Goal: Information Seeking & Learning: Find specific fact

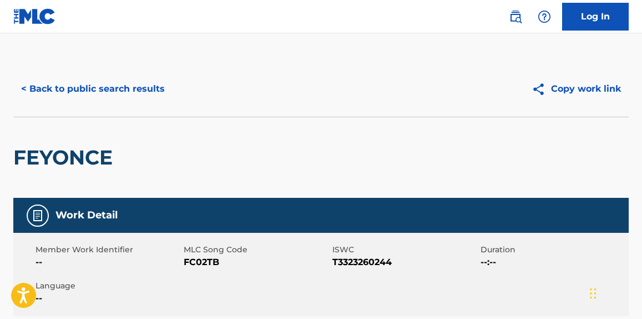
drag, startPoint x: 121, startPoint y: 114, endPoint x: 121, endPoint y: 107, distance: 6.7
click at [121, 114] on div "< Back to public search results Copy work link" at bounding box center [321, 89] width 616 height 56
click at [120, 100] on button "< Back to public search results" at bounding box center [92, 89] width 159 height 28
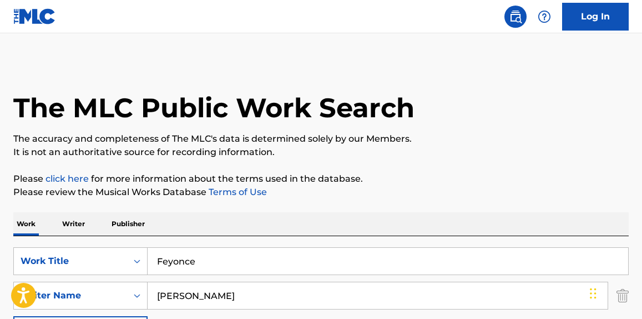
click at [70, 227] on p "Writer" at bounding box center [73, 223] width 29 height 23
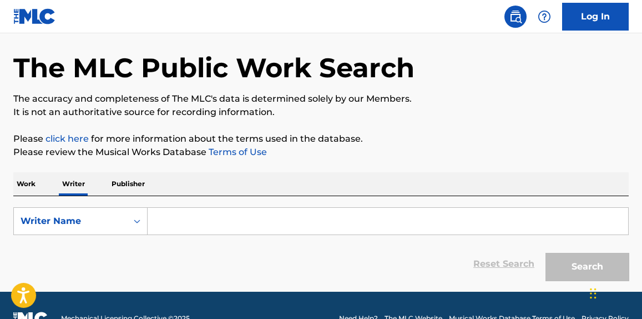
scroll to position [66, 0]
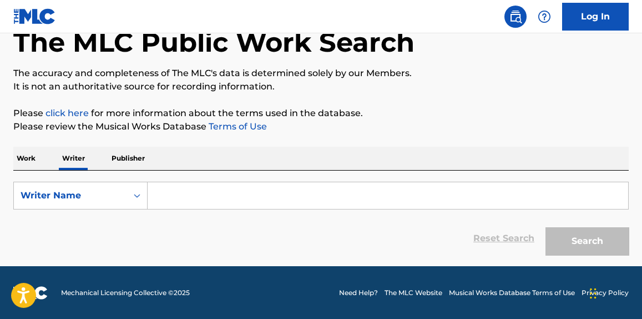
drag, startPoint x: 214, startPoint y: 190, endPoint x: 221, endPoint y: 187, distance: 7.4
click at [215, 190] on input "Search Form" at bounding box center [388, 195] width 481 height 27
paste input "[PERSON_NAME]"
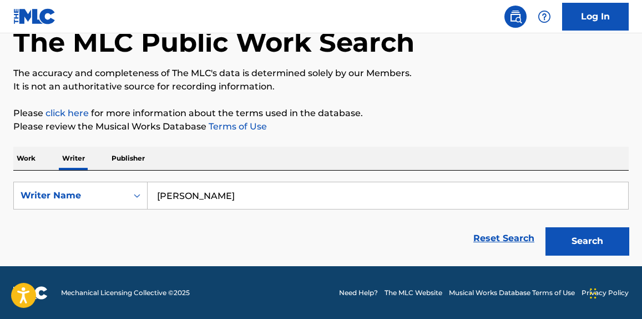
type input "[PERSON_NAME]"
click at [387, 97] on div "The MLC Public Work Search The accuracy and completeness of The MLC's data is d…" at bounding box center [321, 128] width 642 height 265
click at [582, 239] on button "Search" at bounding box center [587, 241] width 83 height 28
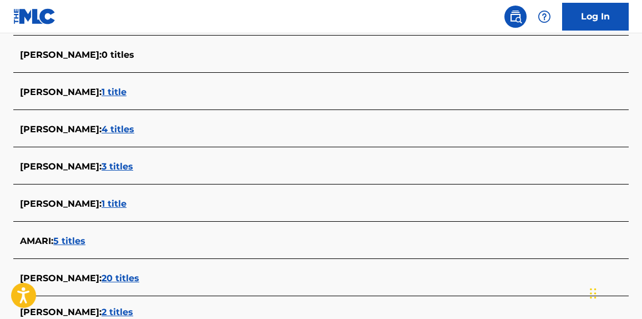
scroll to position [473, 0]
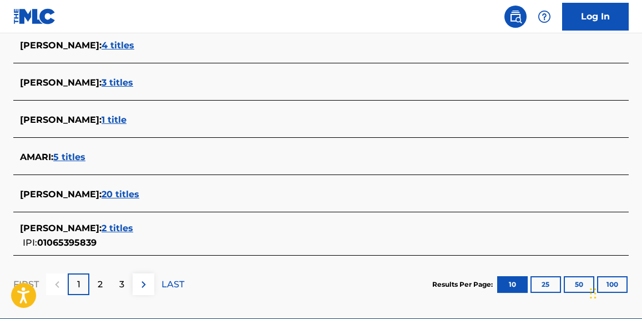
click at [116, 226] on span "2 titles" at bounding box center [118, 228] width 32 height 11
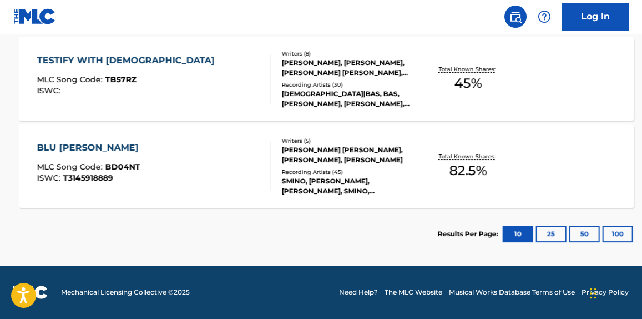
scroll to position [338, 0]
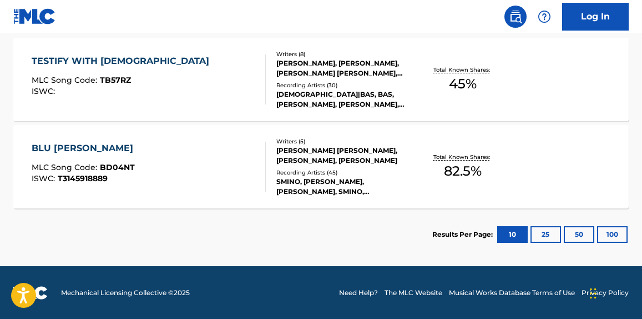
click at [198, 196] on div "BLU [PERSON_NAME] MLC Song Code : BD04NT ISWC : T3145918889 Writers ( 5 ) [PERS…" at bounding box center [321, 166] width 616 height 83
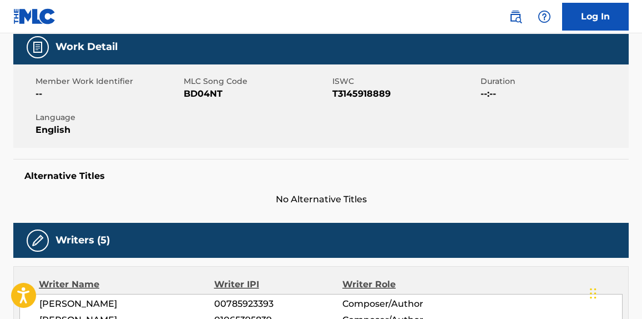
scroll to position [336, 0]
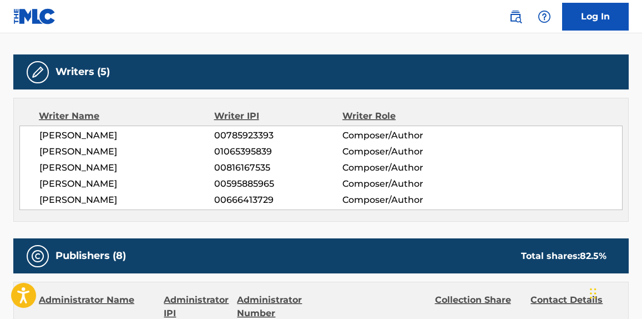
click at [63, 161] on span "[PERSON_NAME]" at bounding box center [126, 167] width 175 height 13
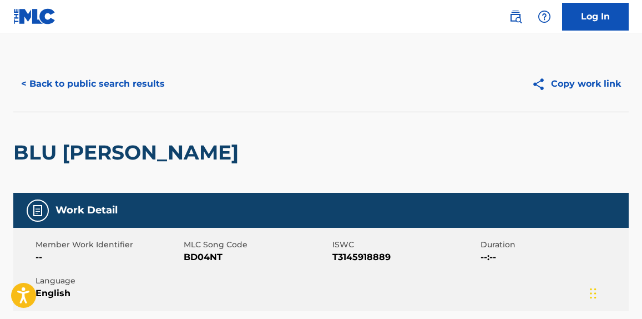
scroll to position [0, 0]
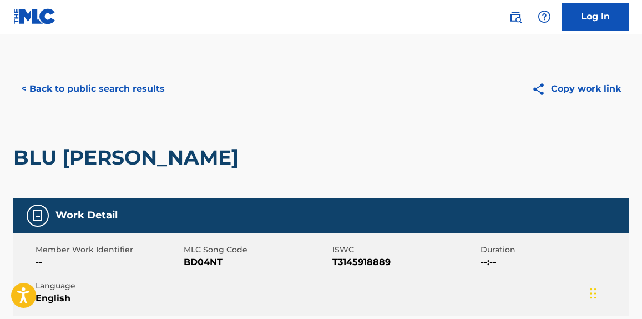
click at [77, 90] on button "< Back to public search results" at bounding box center [92, 89] width 159 height 28
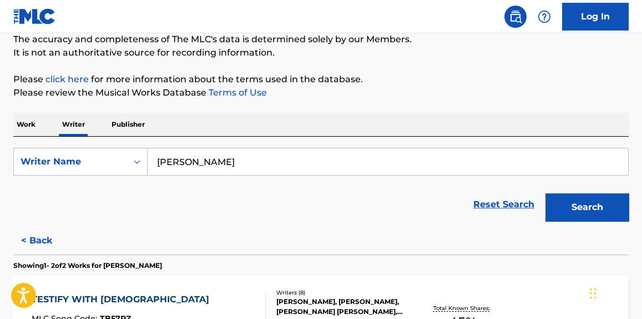
click at [44, 129] on div "Work Writer Publisher" at bounding box center [321, 124] width 616 height 23
click at [37, 128] on p "Work" at bounding box center [26, 124] width 26 height 23
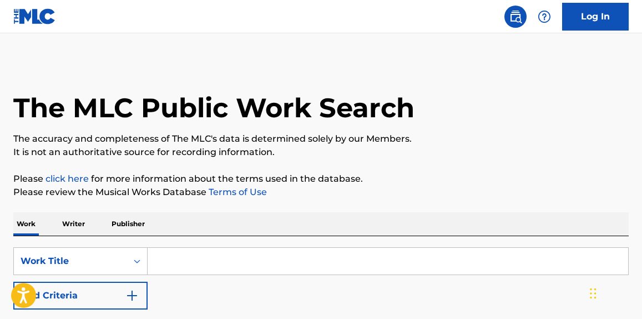
click at [222, 259] on input "Search Form" at bounding box center [388, 261] width 481 height 27
paste input "FIJI (feat. [GEOGRAPHIC_DATA])"
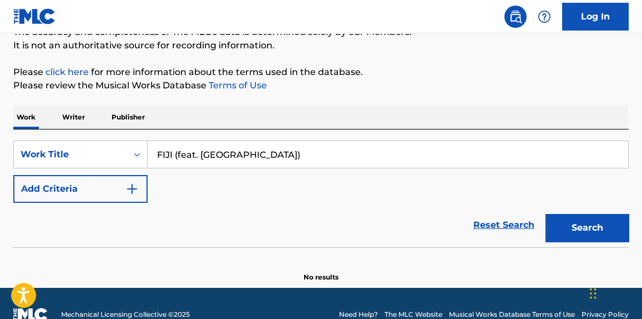
scroll to position [128, 0]
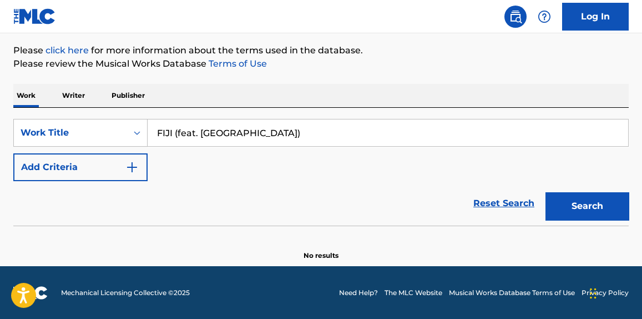
type input "FIJI (feat. [GEOGRAPHIC_DATA])"
click at [577, 198] on button "Search" at bounding box center [587, 206] width 83 height 28
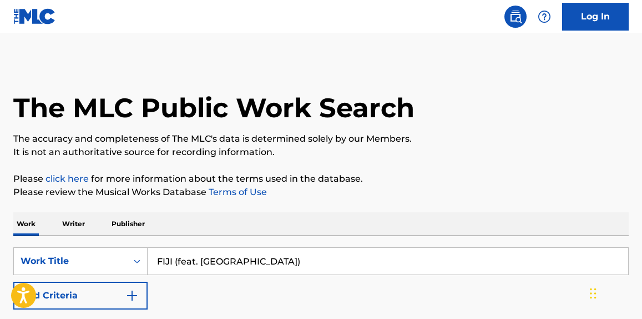
scroll to position [84, 0]
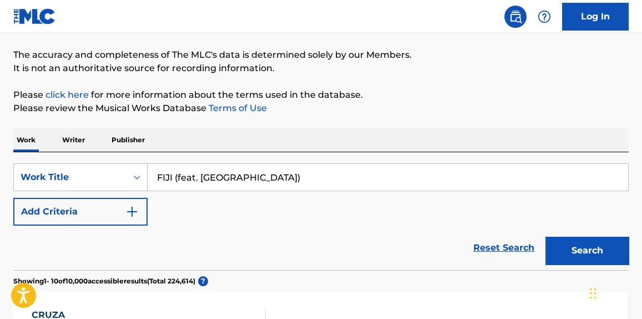
click at [86, 219] on button "Add Criteria" at bounding box center [80, 212] width 134 height 28
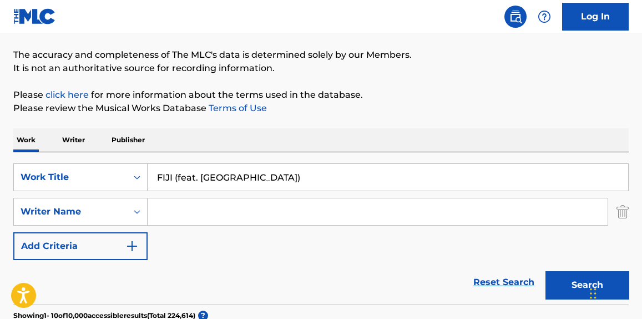
click at [264, 207] on input "Search Form" at bounding box center [378, 211] width 460 height 27
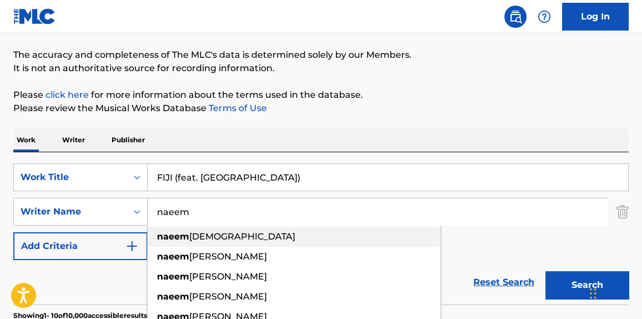
click at [265, 231] on div "[PERSON_NAME]" at bounding box center [294, 236] width 293 height 20
type input "[PERSON_NAME]"
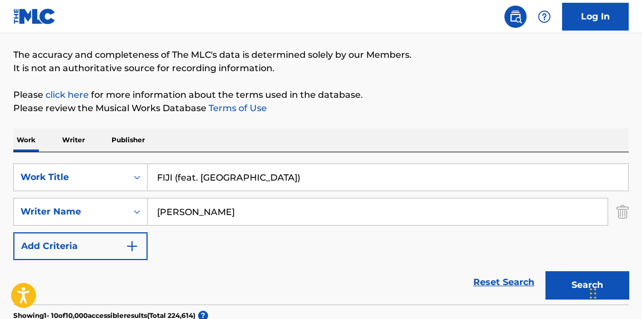
drag, startPoint x: 553, startPoint y: 265, endPoint x: 557, endPoint y: 274, distance: 9.9
click at [553, 266] on div "Search" at bounding box center [584, 282] width 89 height 44
click at [560, 277] on button "Search" at bounding box center [587, 285] width 83 height 28
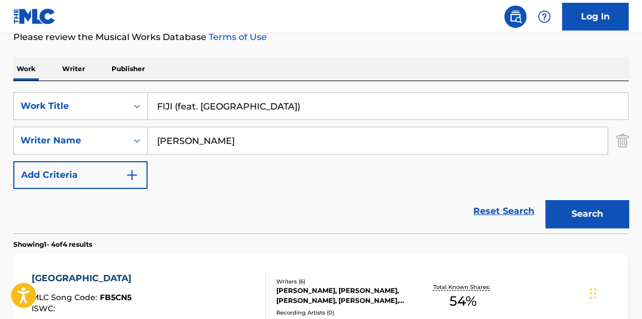
scroll to position [199, 0]
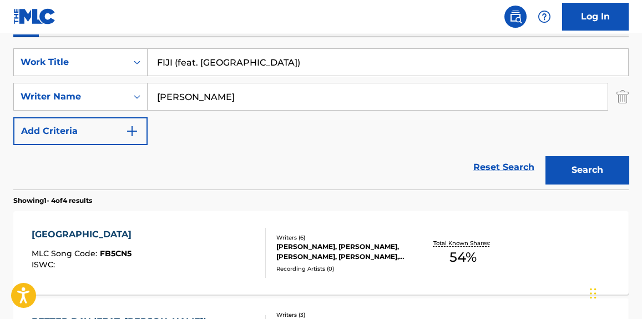
click at [159, 280] on div "FIJI MLC Song Code : FB5CN5 ISWC : Writers ( 6 ) [PERSON_NAME], [PERSON_NAME], …" at bounding box center [321, 252] width 616 height 83
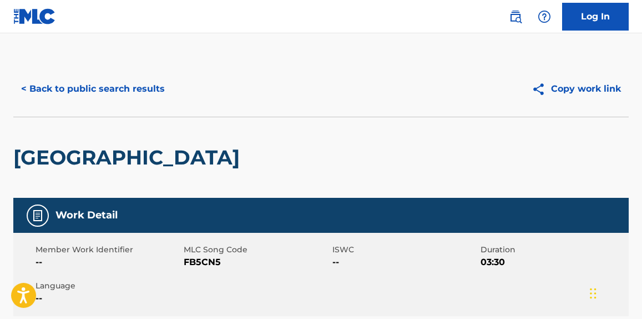
click at [126, 98] on button "< Back to public search results" at bounding box center [92, 89] width 159 height 28
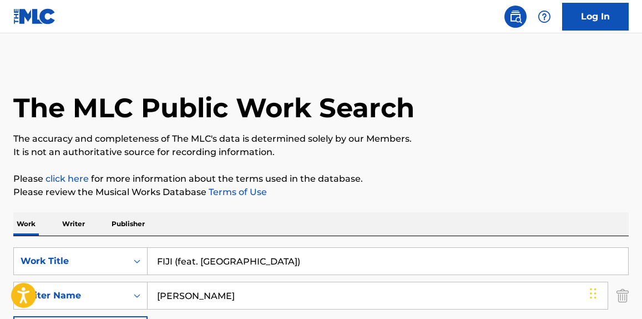
scroll to position [199, 0]
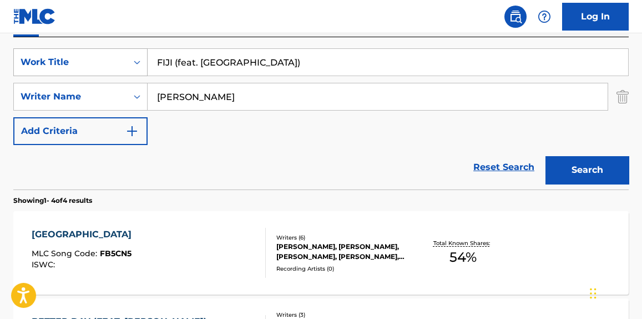
drag, startPoint x: 267, startPoint y: 62, endPoint x: 74, endPoint y: 63, distance: 193.2
click at [74, 63] on div "SearchWithCriteria4b0299f2-c22b-49f6-9c05-3cf5a8255cab Work Title FIJI (feat. […" at bounding box center [321, 62] width 616 height 28
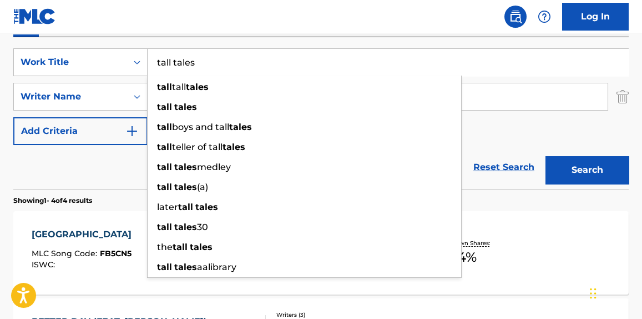
type input "tall tales"
click at [539, 127] on div "SearchWithCriteria4b0299f2-c22b-49f6-9c05-3cf5a8255cab Work Title tall tales ta…" at bounding box center [321, 96] width 616 height 97
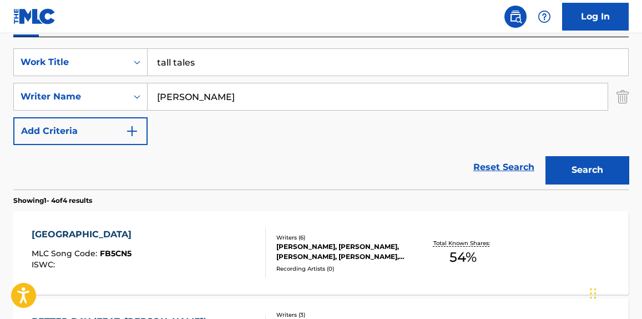
click at [584, 173] on button "Search" at bounding box center [587, 170] width 83 height 28
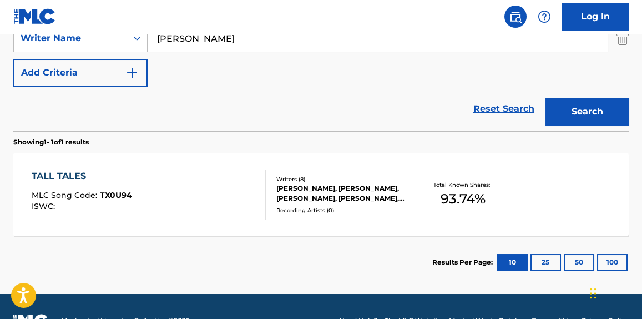
scroll to position [285, 0]
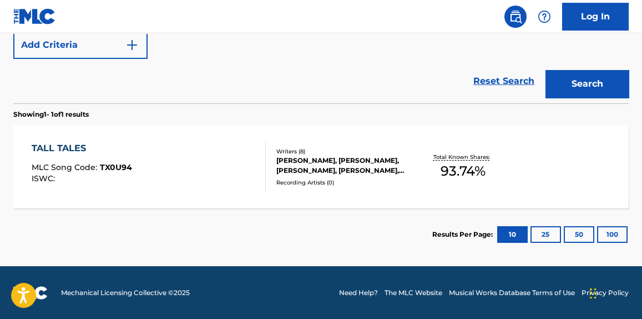
click at [230, 183] on div "TALL TALES MLC Song Code : TX0U94 ISWC :" at bounding box center [149, 167] width 234 height 50
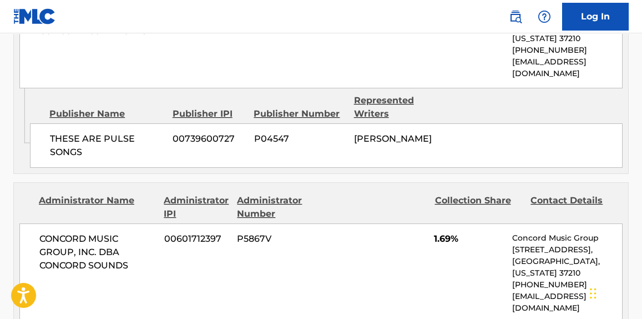
scroll to position [2411, 0]
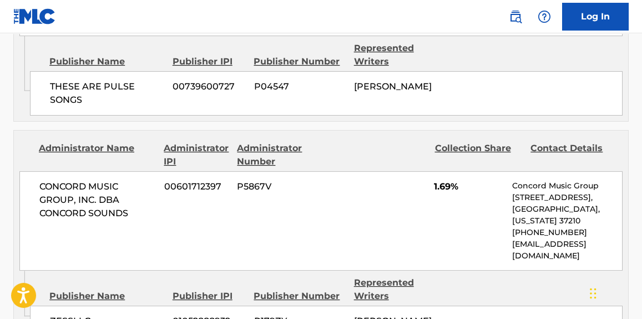
click at [57, 314] on span "ZESSLLC" at bounding box center [107, 320] width 114 height 13
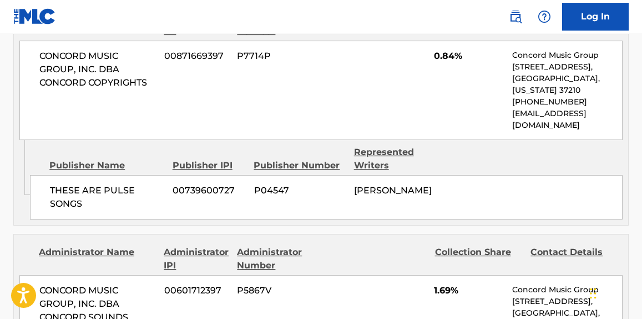
scroll to position [2327, 0]
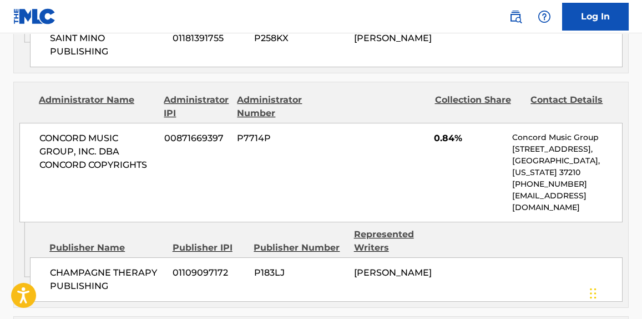
drag, startPoint x: 350, startPoint y: 143, endPoint x: 228, endPoint y: 144, distance: 122.7
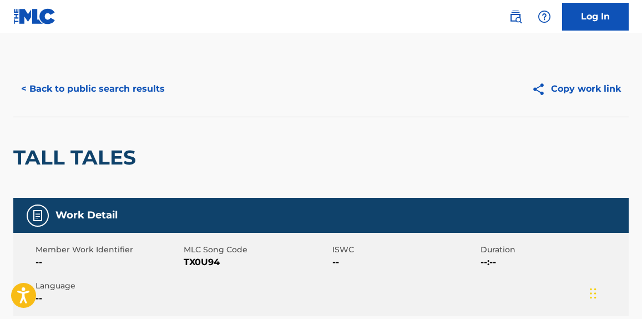
scroll to position [0, 0]
click at [128, 90] on button "< Back to public search results" at bounding box center [92, 89] width 159 height 28
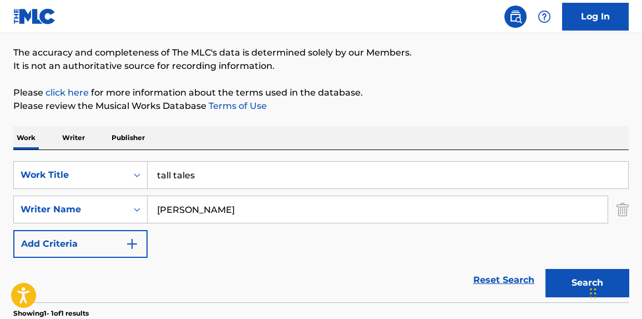
scroll to position [53, 0]
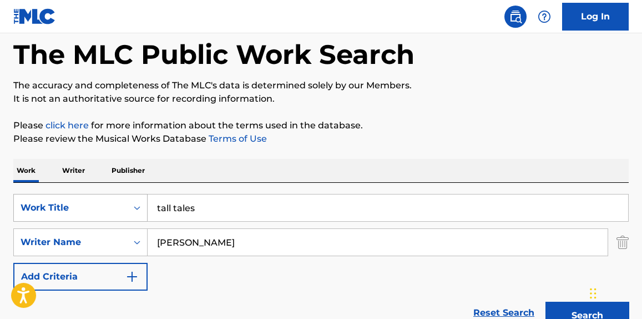
drag, startPoint x: 153, startPoint y: 207, endPoint x: 111, endPoint y: 200, distance: 42.2
click at [90, 208] on div "SearchWithCriteria4b0299f2-c22b-49f6-9c05-3cf5a8255cab Work Title tall tales" at bounding box center [321, 208] width 616 height 28
paste input "On and On"
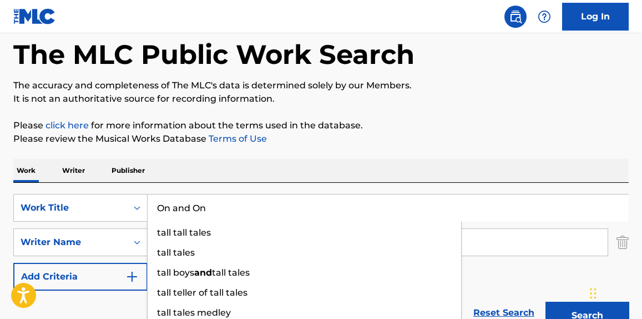
type input "On and On"
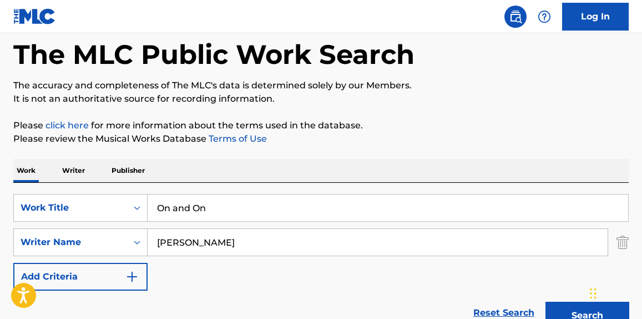
click at [516, 124] on p "Please click here for more information about the terms used in the database." at bounding box center [321, 125] width 616 height 13
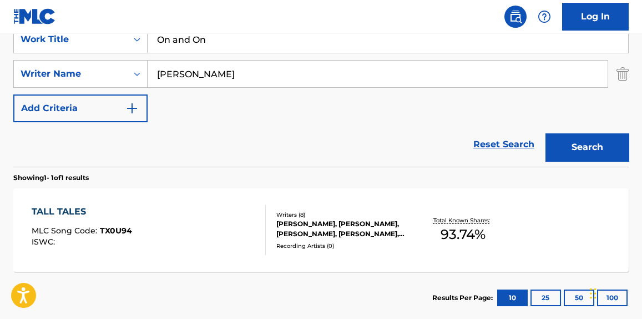
click at [593, 138] on button "Search" at bounding box center [587, 147] width 83 height 28
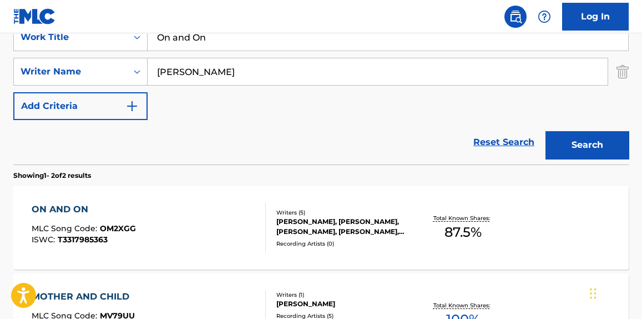
scroll to position [305, 0]
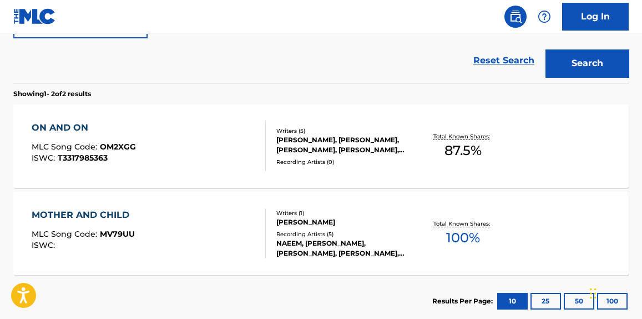
click at [191, 154] on div "ON AND ON MLC Song Code : OM2XGG ISWC : T3317985363" at bounding box center [149, 146] width 234 height 50
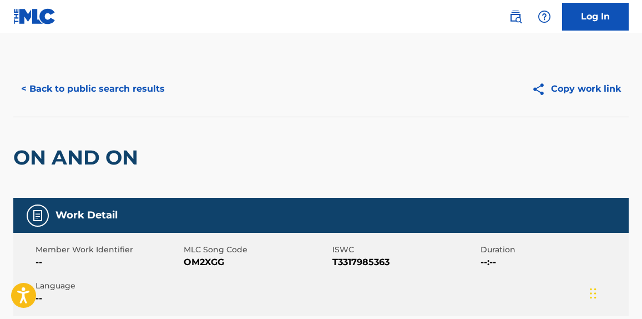
click at [138, 97] on button "< Back to public search results" at bounding box center [92, 89] width 159 height 28
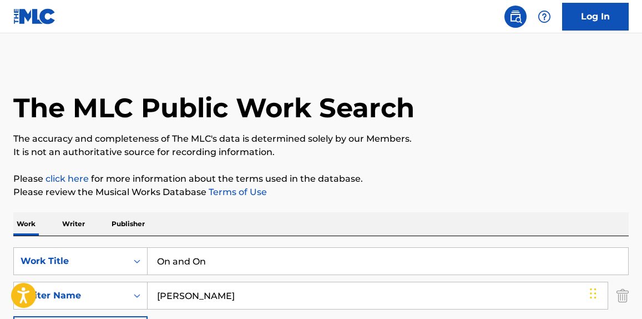
scroll to position [168, 0]
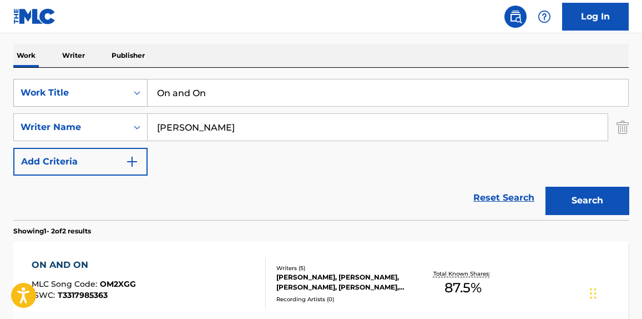
drag, startPoint x: 161, startPoint y: 90, endPoint x: 58, endPoint y: 95, distance: 102.8
click at [58, 95] on div "SearchWithCriteria4b0299f2-c22b-49f6-9c05-3cf5a8255cab Work Title On and On" at bounding box center [321, 93] width 616 height 28
paste input "Kingdom of Hearts"
click at [608, 197] on button "Search" at bounding box center [587, 201] width 83 height 28
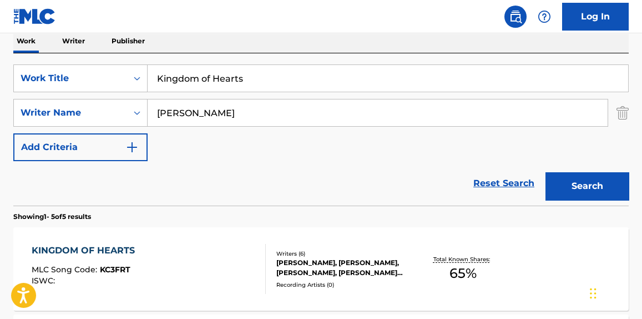
scroll to position [0, 0]
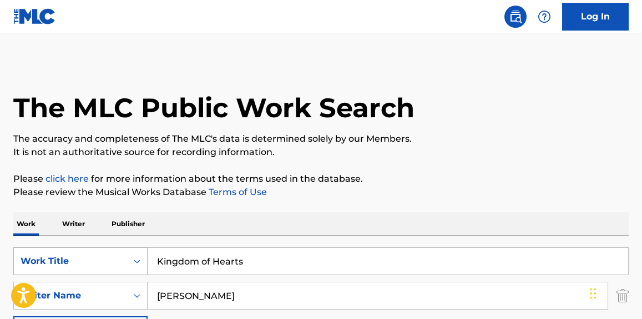
drag, startPoint x: 273, startPoint y: 258, endPoint x: 83, endPoint y: 250, distance: 190.6
click at [82, 251] on div "SearchWithCriteria4b0299f2-c22b-49f6-9c05-3cf5a8255cab Work Title Kingdom of He…" at bounding box center [321, 261] width 616 height 28
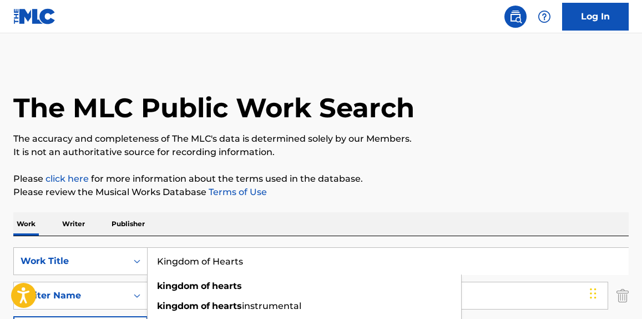
paste input "23"
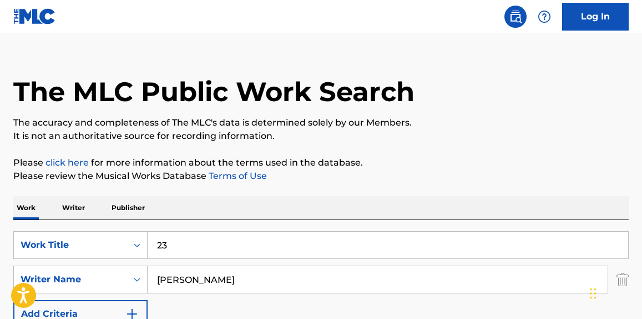
scroll to position [168, 0]
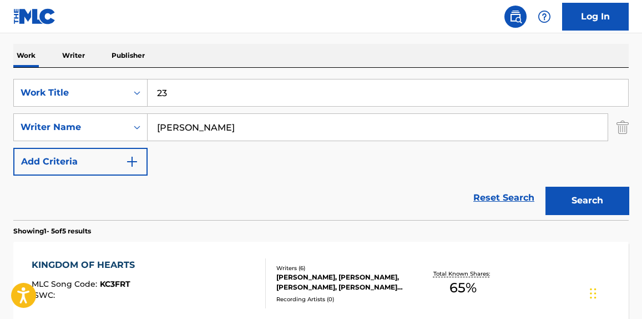
click at [557, 188] on button "Search" at bounding box center [587, 201] width 83 height 28
drag, startPoint x: 139, startPoint y: 98, endPoint x: 45, endPoint y: 109, distance: 94.5
click at [45, 109] on div "SearchWithCriteria4b0299f2-c22b-49f6-9c05-3cf5a8255cab Work Title 23 SearchWith…" at bounding box center [321, 127] width 616 height 97
paste input "DUYA"
click at [598, 201] on button "Search" at bounding box center [587, 201] width 83 height 28
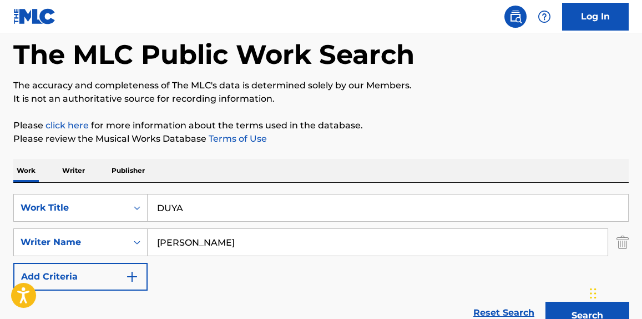
scroll to position [0, 0]
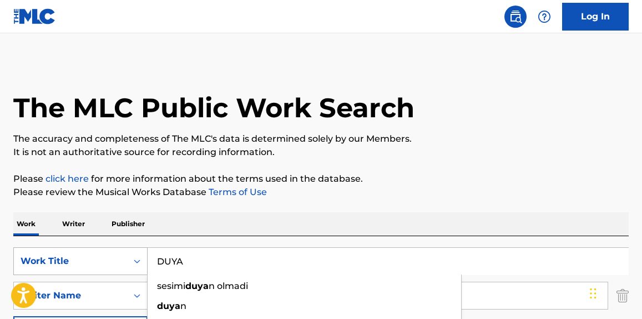
drag, startPoint x: 157, startPoint y: 256, endPoint x: 108, endPoint y: 254, distance: 48.9
click at [108, 254] on div "SearchWithCriteria4b0299f2-c22b-49f6-9c05-3cf5a8255cab Work Title DUYA sesimi d…" at bounding box center [321, 261] width 616 height 28
paste input "Came In It"
click at [420, 161] on div "The MLC Public Work Search The accuracy and completeness of The MLC's data is d…" at bounding box center [321, 303] width 642 height 484
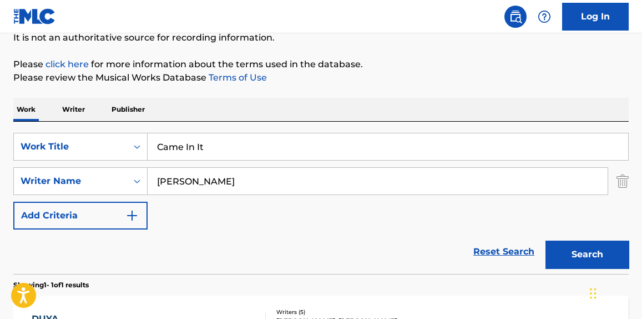
scroll to position [168, 0]
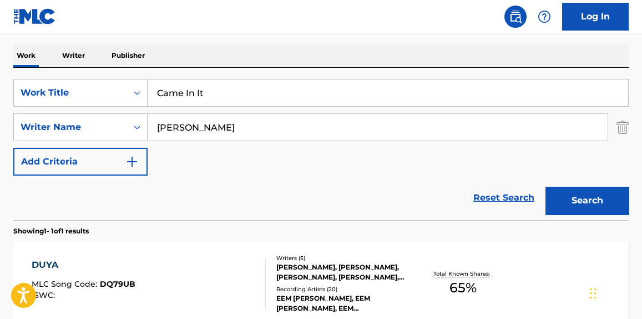
click at [562, 203] on button "Search" at bounding box center [587, 201] width 83 height 28
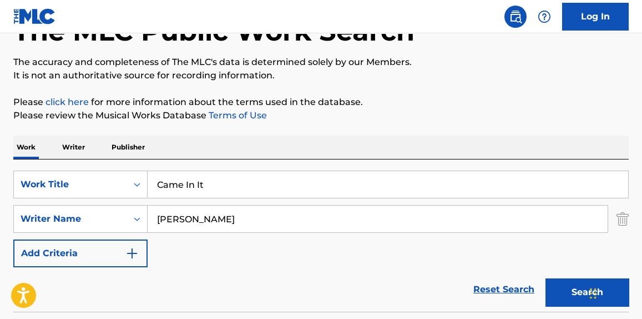
scroll to position [0, 0]
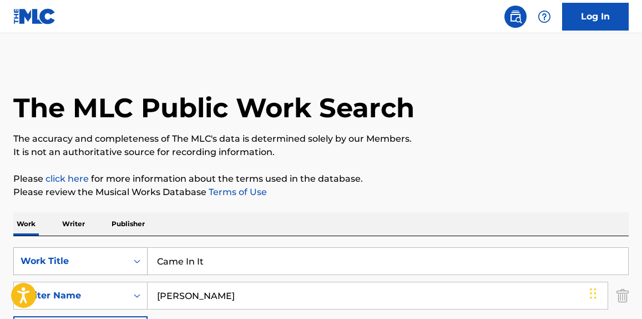
drag, startPoint x: 175, startPoint y: 265, endPoint x: 64, endPoint y: 265, distance: 111.0
click at [64, 265] on div "SearchWithCriteria4b0299f2-c22b-49f6-9c05-3cf5a8255cab Work Title Came In It" at bounding box center [321, 261] width 616 height 28
paste input "If We Being Honest"
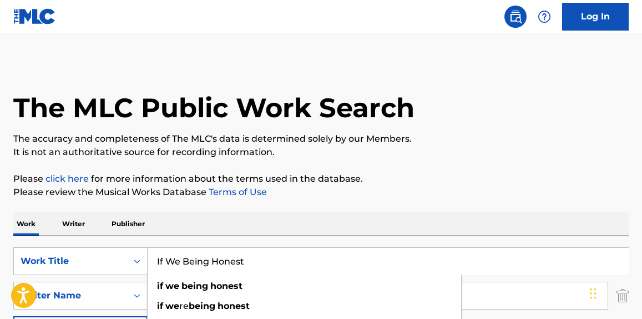
type input "If We Being Honest"
click at [436, 153] on p "It is not an authoritative source for recording information." at bounding box center [321, 151] width 616 height 13
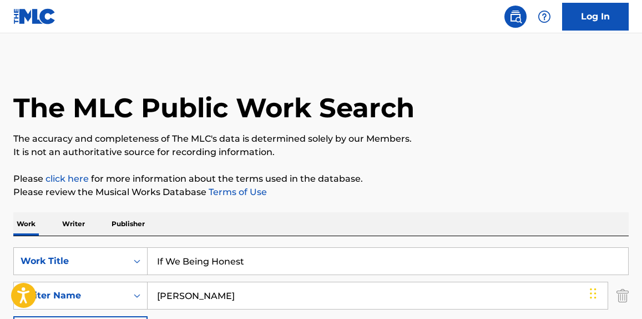
scroll to position [168, 0]
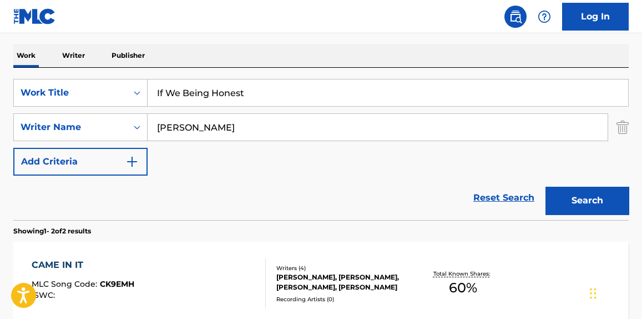
click at [556, 192] on button "Search" at bounding box center [587, 201] width 83 height 28
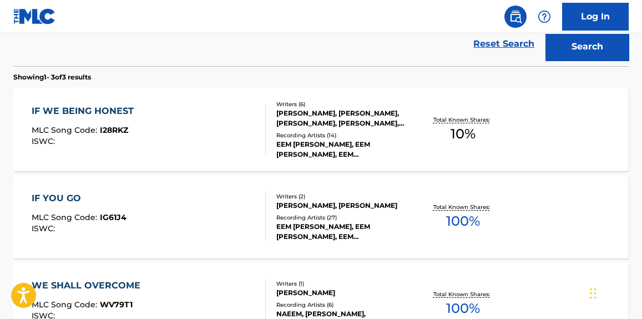
scroll to position [336, 0]
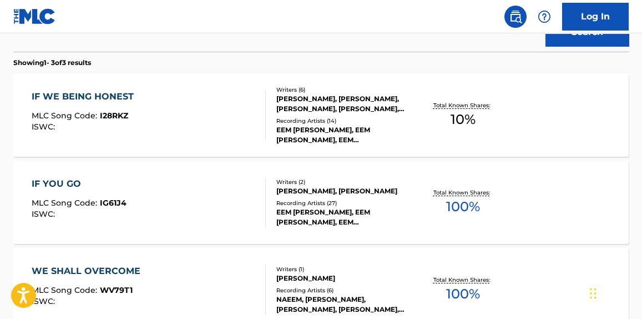
click at [190, 148] on div "IF WE BEING HONEST MLC Song Code : I28RKZ ISWC : Writers ( 6 ) [PERSON_NAME], […" at bounding box center [321, 114] width 616 height 83
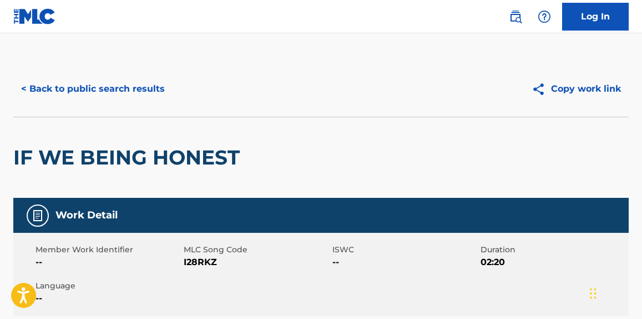
click at [158, 90] on button "< Back to public search results" at bounding box center [92, 89] width 159 height 28
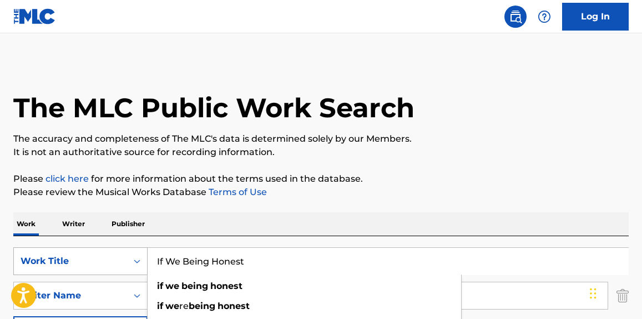
paste input "YKTYK"
drag, startPoint x: 175, startPoint y: 258, endPoint x: 90, endPoint y: 256, distance: 85.5
click at [89, 257] on div "SearchWithCriteria4b0299f2-c22b-49f6-9c05-3cf5a8255cab Work Title If We Being H…" at bounding box center [321, 261] width 616 height 28
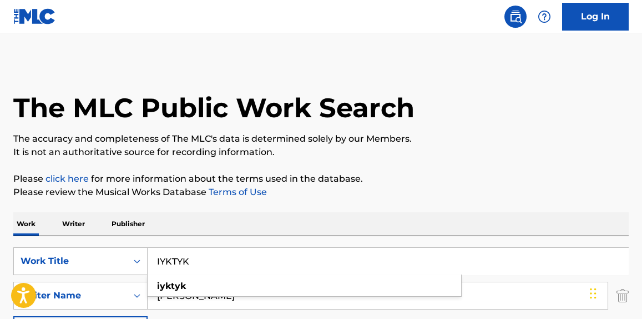
type input "IYKTYK"
click at [454, 95] on div "The MLC Public Work Search" at bounding box center [321, 101] width 616 height 81
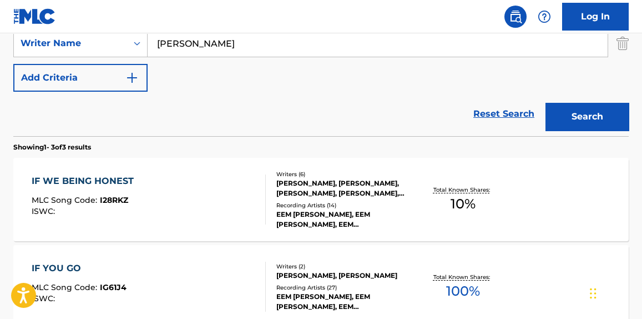
click at [595, 121] on button "Search" at bounding box center [587, 117] width 83 height 28
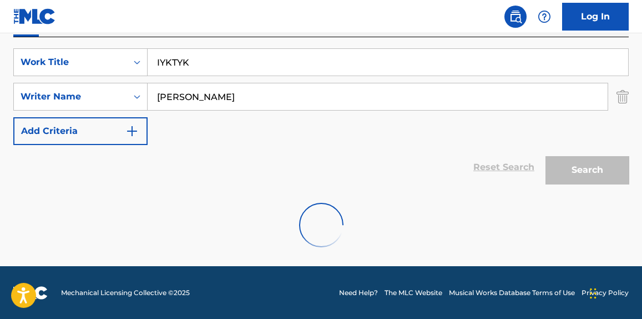
scroll to position [252, 0]
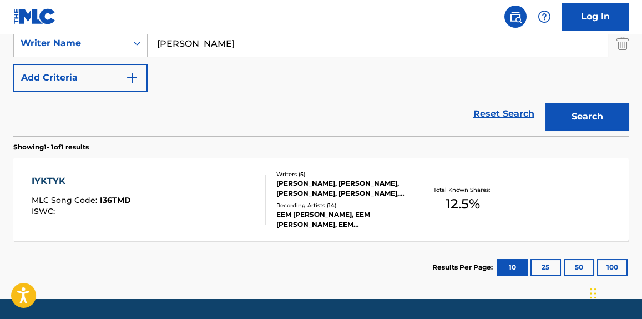
click at [213, 192] on div "IYKTYK MLC Song Code : I36TMD ISWC :" at bounding box center [149, 199] width 234 height 50
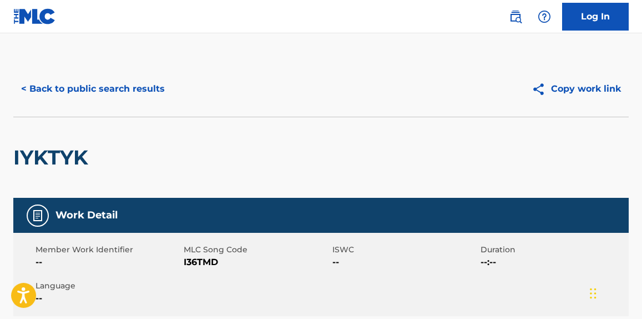
click at [105, 92] on button "< Back to public search results" at bounding box center [92, 89] width 159 height 28
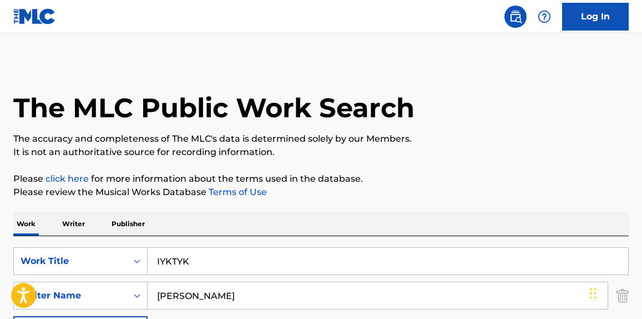
paste input "Richest Man"
drag, startPoint x: 260, startPoint y: 258, endPoint x: 90, endPoint y: 233, distance: 171.2
click at [88, 236] on div "SearchWithCriteria4b0299f2-c22b-49f6-9c05-3cf5a8255cab Work Title IYKTYK Search…" at bounding box center [321, 312] width 616 height 152
type input "Richest Man"
click at [446, 119] on div "The MLC Public Work Search" at bounding box center [321, 101] width 616 height 81
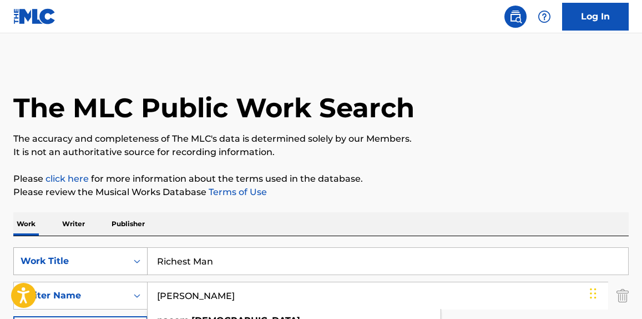
drag, startPoint x: 190, startPoint y: 290, endPoint x: 80, endPoint y: 261, distance: 114.3
click at [70, 274] on div "SearchWithCriteria4b0299f2-c22b-49f6-9c05-3cf5a8255cab Work Title Richest Man S…" at bounding box center [321, 295] width 616 height 97
paste input "[PERSON_NAME]"
click at [430, 149] on p "It is not an authoritative source for recording information." at bounding box center [321, 151] width 616 height 13
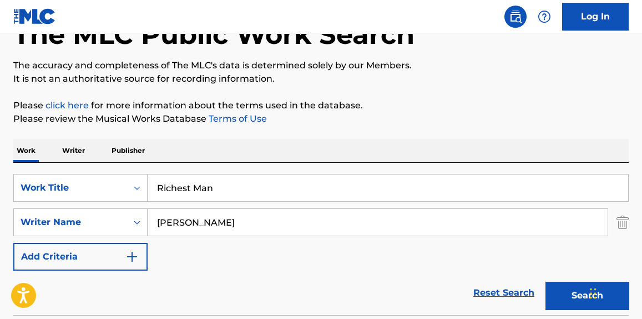
scroll to position [84, 0]
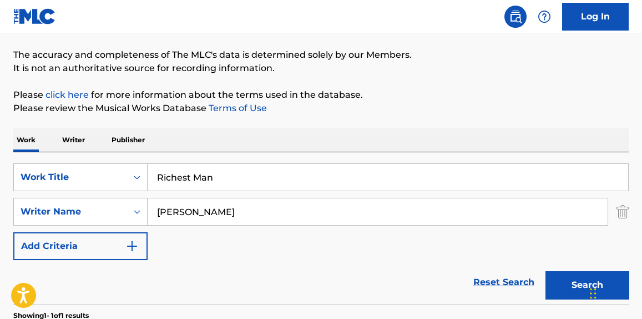
click at [557, 295] on button "Search" at bounding box center [587, 285] width 83 height 28
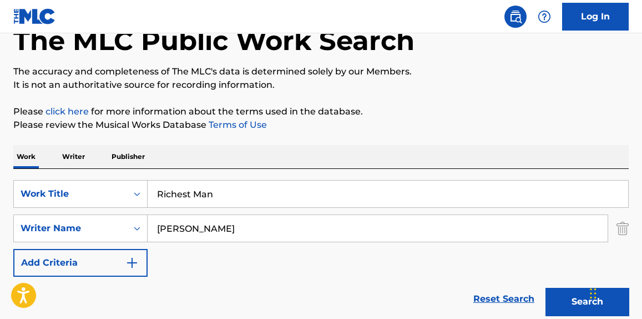
scroll to position [32, 0]
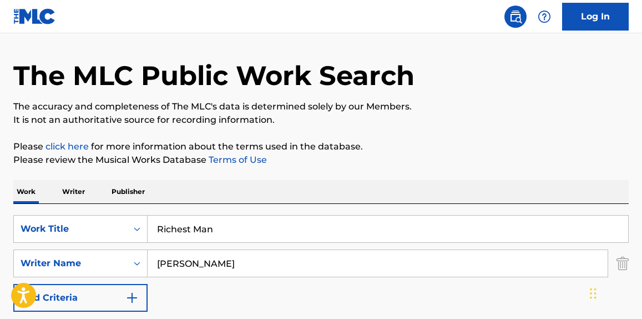
drag, startPoint x: 260, startPoint y: 234, endPoint x: 264, endPoint y: 250, distance: 15.9
click at [258, 238] on input "Richest Man" at bounding box center [388, 228] width 481 height 27
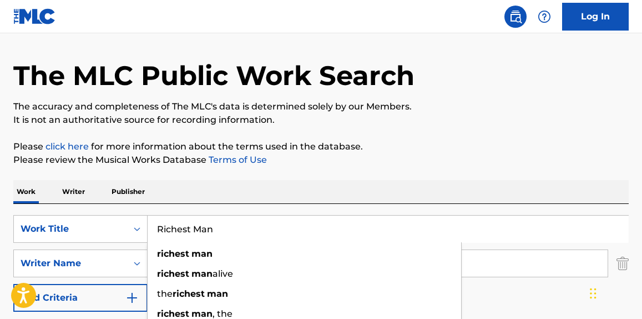
click at [322, 172] on div "The MLC Public Work Search The accuracy and completeness of The MLC's data is d…" at bounding box center [321, 271] width 642 height 484
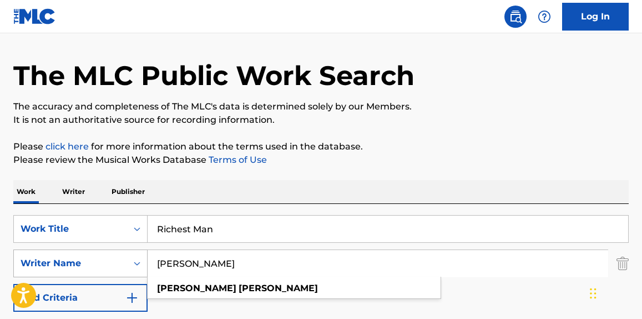
drag, startPoint x: 235, startPoint y: 265, endPoint x: 98, endPoint y: 265, distance: 137.7
click at [98, 265] on div "SearchWithCriteria6dd731f5-0854-4eee-8ca9-1d62111cdc20 Writer Name [PERSON_NAME…" at bounding box center [321, 263] width 616 height 28
paste input "[PERSON_NAME]"
type input "[PERSON_NAME]"
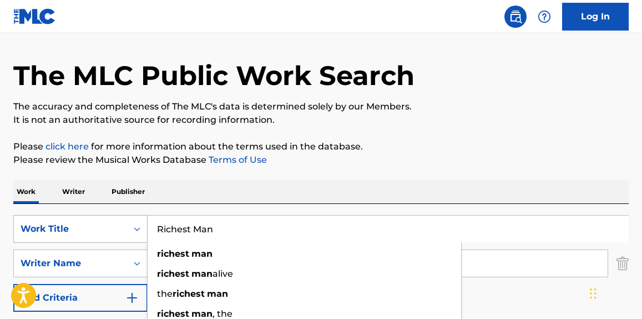
drag, startPoint x: 246, startPoint y: 222, endPoint x: 97, endPoint y: 229, distance: 149.0
click at [97, 229] on div "SearchWithCriteria4b0299f2-c22b-49f6-9c05-3cf5a8255cab Work Title Richest Man r…" at bounding box center [321, 229] width 616 height 28
type input "burn me"
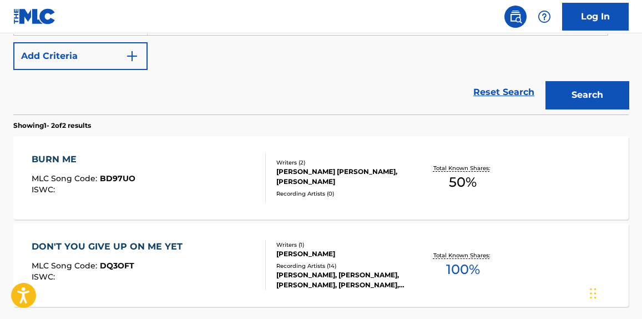
scroll to position [285, 0]
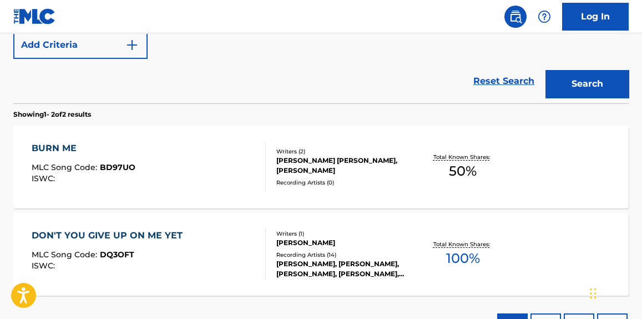
click at [187, 168] on div "BURN ME MLC Song Code : BD97UO ISWC :" at bounding box center [149, 167] width 234 height 50
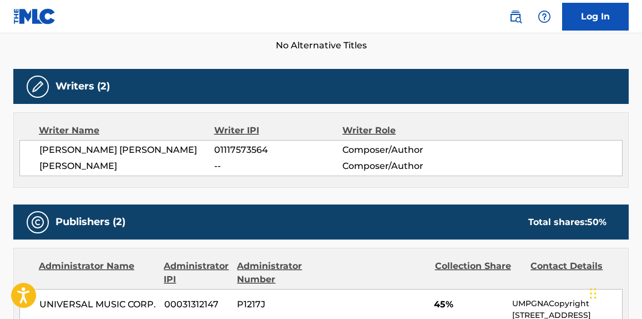
scroll to position [336, 0]
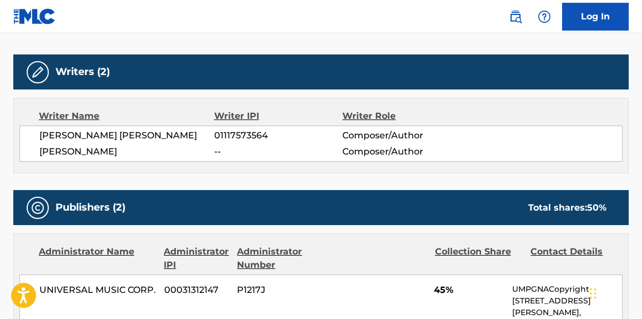
click at [136, 130] on span "[PERSON_NAME] [PERSON_NAME]" at bounding box center [126, 135] width 175 height 13
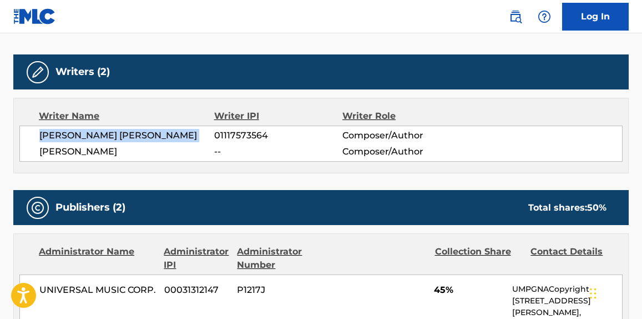
click at [136, 130] on span "[PERSON_NAME] [PERSON_NAME]" at bounding box center [126, 135] width 175 height 13
copy div "[PERSON_NAME] [PERSON_NAME]"
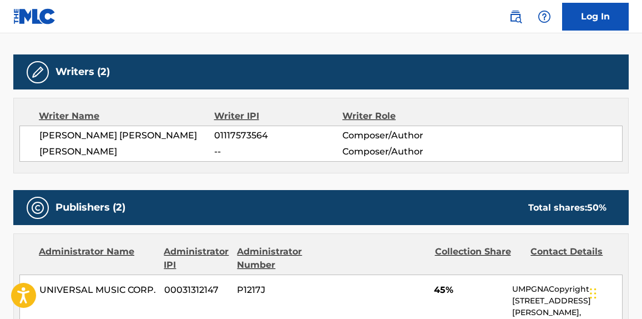
click at [180, 49] on div "Work Detail Member Work Identifier -- MLC Song Code BD97UO ISWC -- Duration 03:…" at bounding box center [321, 283] width 616 height 845
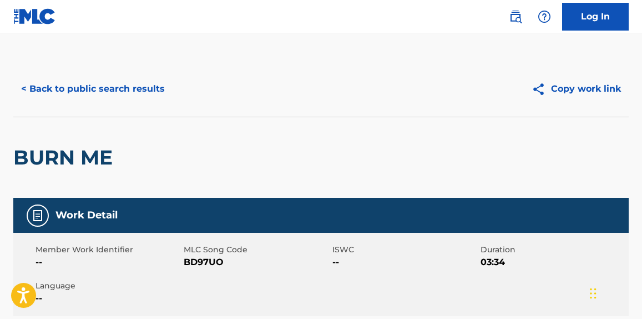
click at [148, 97] on button "< Back to public search results" at bounding box center [92, 89] width 159 height 28
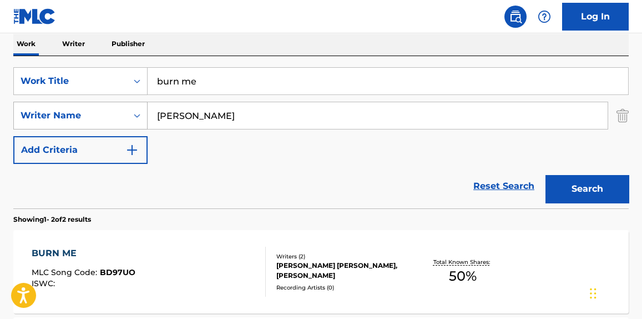
scroll to position [95, 0]
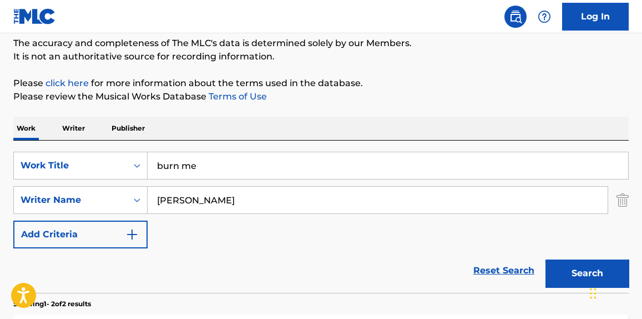
click at [57, 127] on div "Work Writer Publisher" at bounding box center [321, 128] width 616 height 23
click at [76, 125] on p "Writer" at bounding box center [73, 128] width 29 height 23
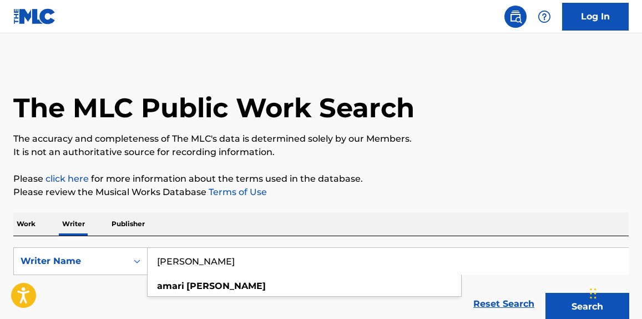
drag, startPoint x: 291, startPoint y: 255, endPoint x: 228, endPoint y: 223, distance: 70.8
click at [107, 252] on div "SearchWithCriteria67ed8a33-6d01-4b7f-ac89-281c65f258ce Writer Name [PERSON_NAME…" at bounding box center [321, 261] width 616 height 28
paste input "[PERSON_NAME]"
type input "[PERSON_NAME]"
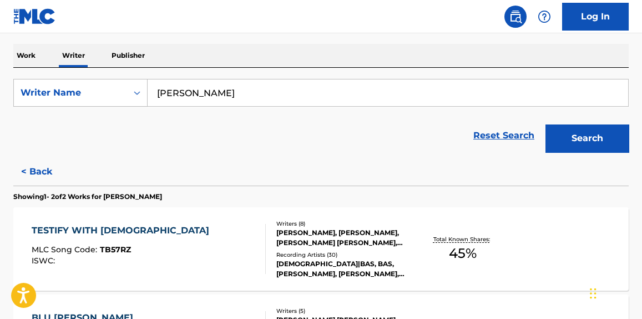
click at [562, 136] on button "Search" at bounding box center [587, 138] width 83 height 28
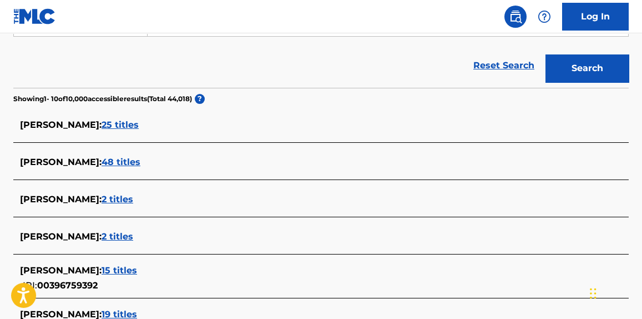
scroll to position [252, 0]
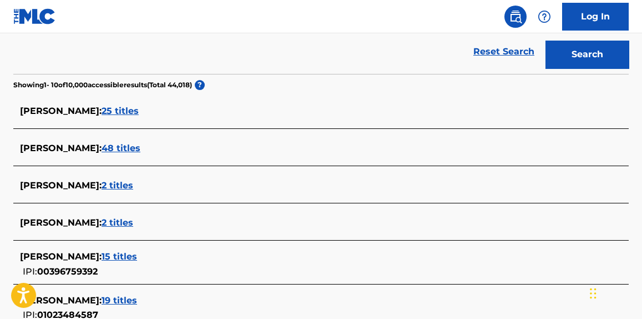
click at [102, 145] on span "[PERSON_NAME] :" at bounding box center [61, 148] width 82 height 11
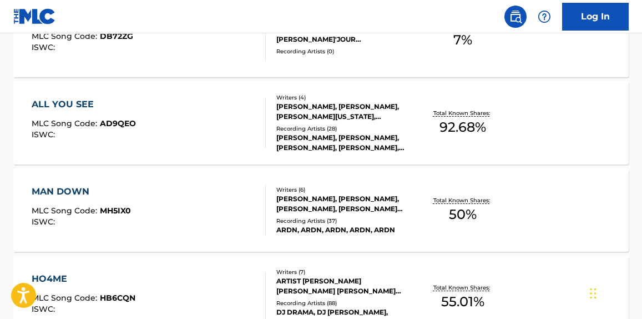
scroll to position [757, 0]
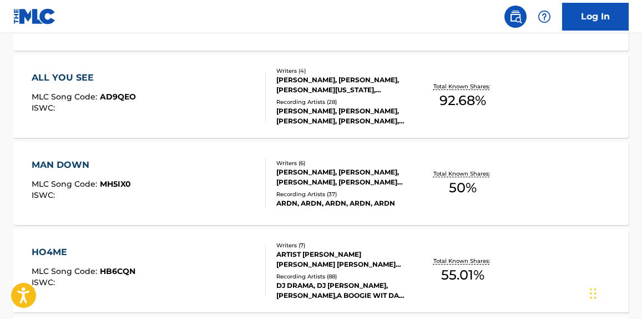
click at [202, 100] on div "ALL YOU SEE MLC Song Code : AD9QEO ISWC :" at bounding box center [149, 96] width 234 height 50
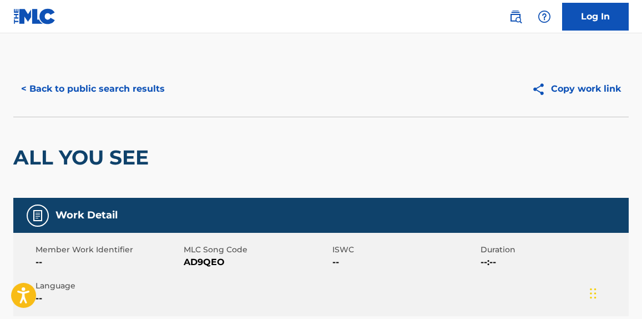
click at [149, 85] on button "< Back to public search results" at bounding box center [92, 89] width 159 height 28
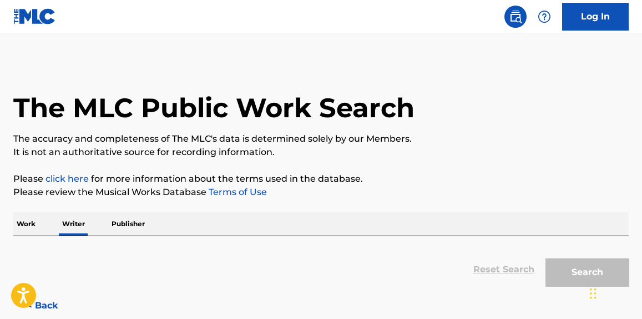
scroll to position [99, 0]
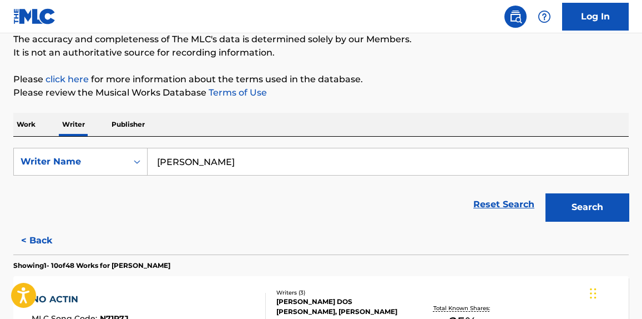
click at [24, 122] on p "Work" at bounding box center [26, 124] width 26 height 23
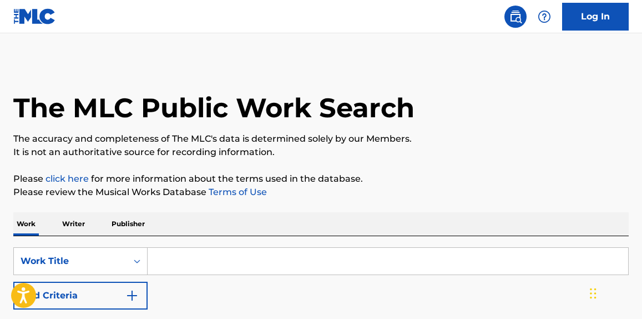
click at [299, 268] on input "Search Form" at bounding box center [388, 261] width 481 height 27
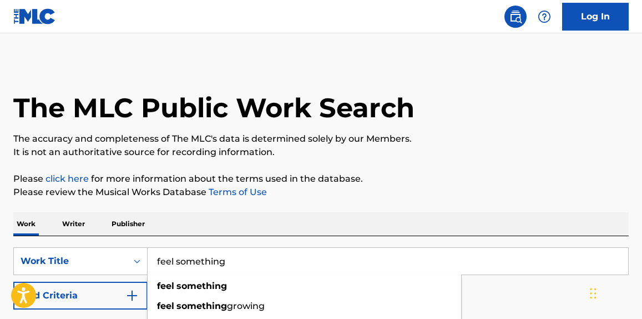
type input "feel something"
click at [72, 294] on button "Add Criteria" at bounding box center [80, 295] width 134 height 28
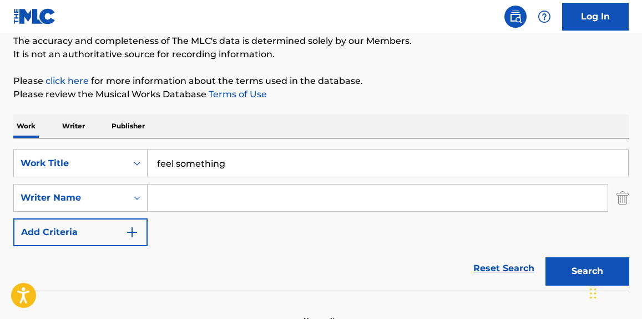
scroll to position [163, 0]
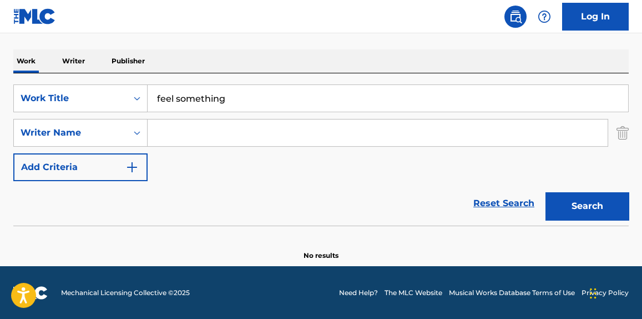
drag, startPoint x: 364, startPoint y: 51, endPoint x: 293, endPoint y: 118, distance: 97.8
drag, startPoint x: 293, startPoint y: 118, endPoint x: 180, endPoint y: 138, distance: 114.5
click at [180, 138] on input "Search Form" at bounding box center [378, 132] width 460 height 27
click at [193, 140] on input "Search Form" at bounding box center [378, 132] width 460 height 27
paste input "[PERSON_NAME]"
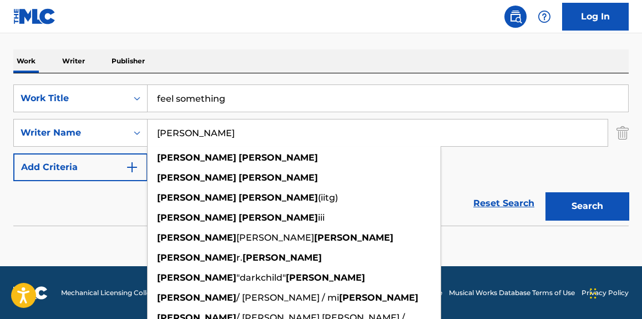
type input "[PERSON_NAME]"
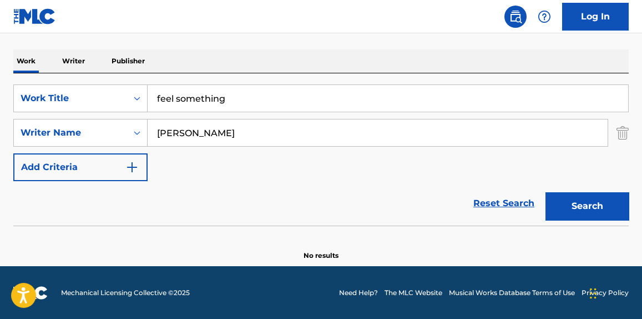
click at [607, 207] on button "Search" at bounding box center [587, 206] width 83 height 28
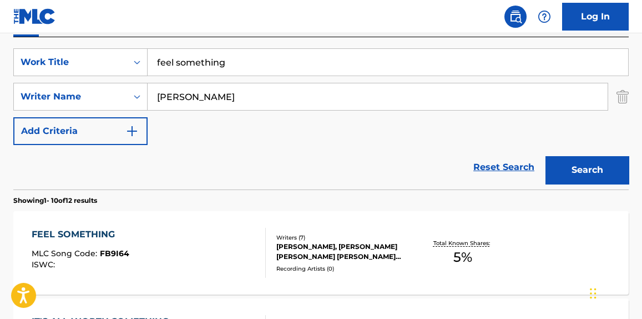
scroll to position [283, 0]
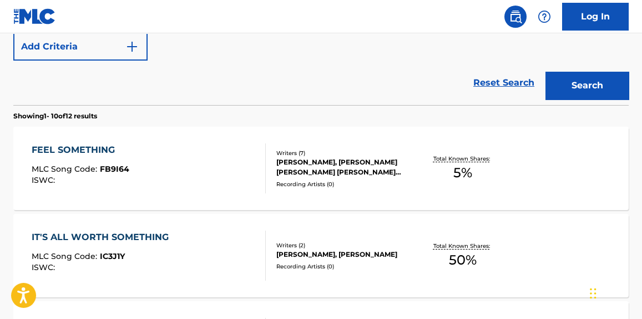
click at [200, 192] on div "FEEL SOMETHING MLC Song Code : FB9I64 ISWC :" at bounding box center [149, 168] width 234 height 50
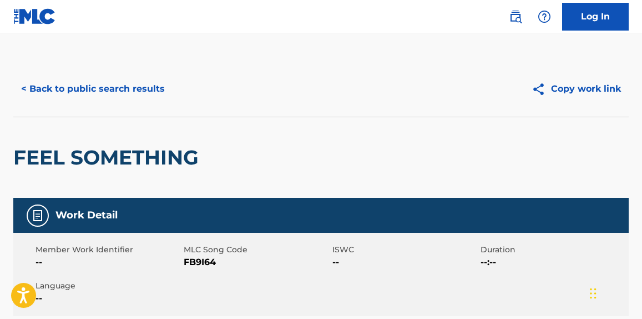
click at [114, 92] on button "< Back to public search results" at bounding box center [92, 89] width 159 height 28
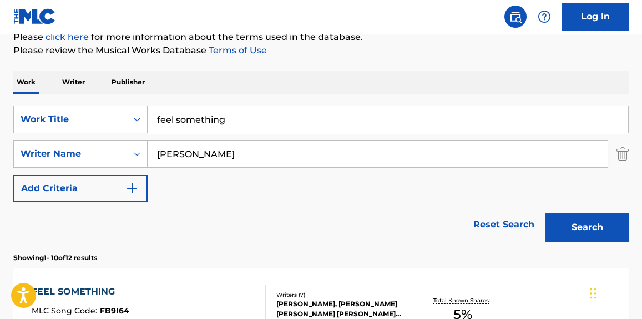
scroll to position [94, 0]
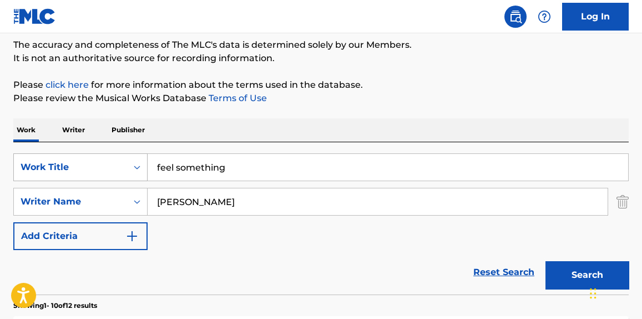
paste input "move it alo"
drag, startPoint x: 251, startPoint y: 166, endPoint x: 45, endPoint y: 155, distance: 206.3
click at [45, 155] on div "SearchWithCriteria4b0299f2-c22b-49f6-9c05-3cf5a8255cab Work Title feel something" at bounding box center [321, 167] width 616 height 28
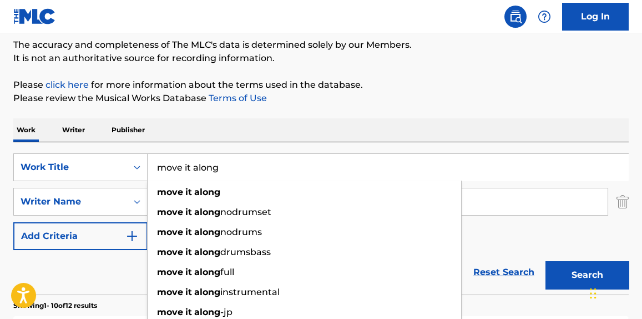
type input "move it along"
click at [433, 92] on p "Please review the Musical Works Database Terms of Use" at bounding box center [321, 98] width 616 height 13
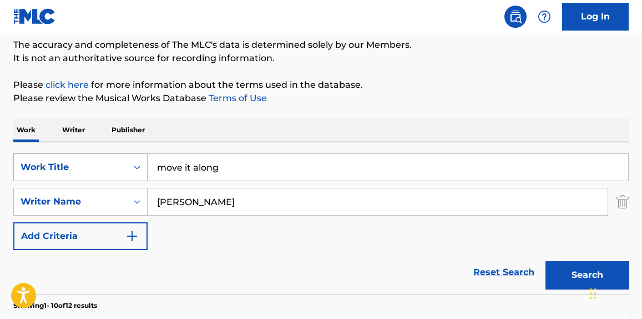
drag, startPoint x: 263, startPoint y: 205, endPoint x: 135, endPoint y: 170, distance: 132.2
click at [84, 204] on div "SearchWithCriteria6dd731f5-0854-4eee-8ca9-1d62111cdc20 Writer Name [PERSON_NAME]" at bounding box center [321, 202] width 616 height 28
paste input "[PERSON_NAME]"
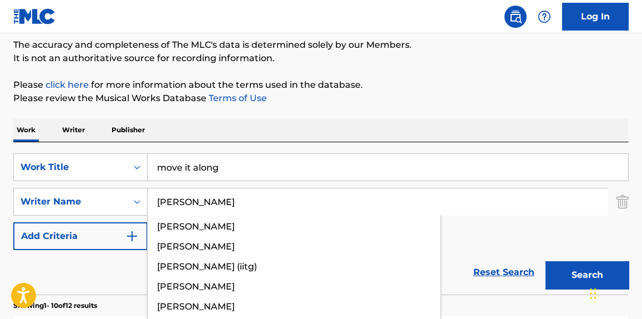
type input "[PERSON_NAME]"
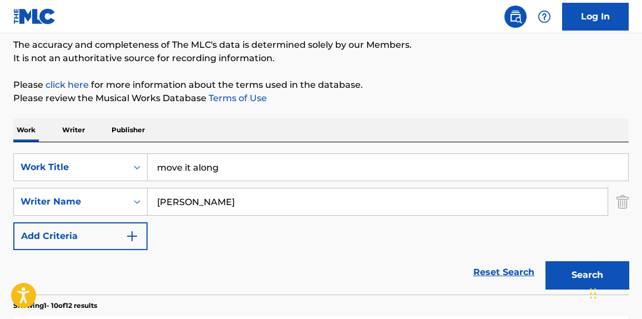
click at [421, 55] on p "It is not an authoritative source for recording information." at bounding box center [321, 58] width 616 height 13
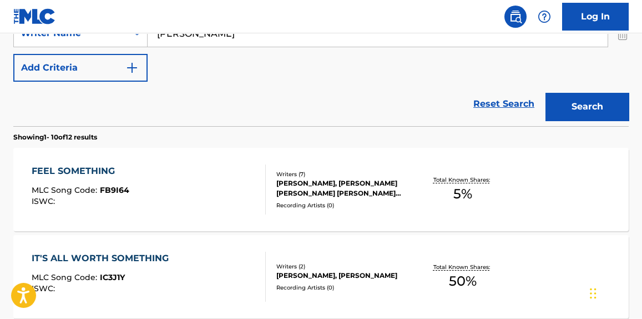
click at [580, 104] on button "Search" at bounding box center [587, 107] width 83 height 28
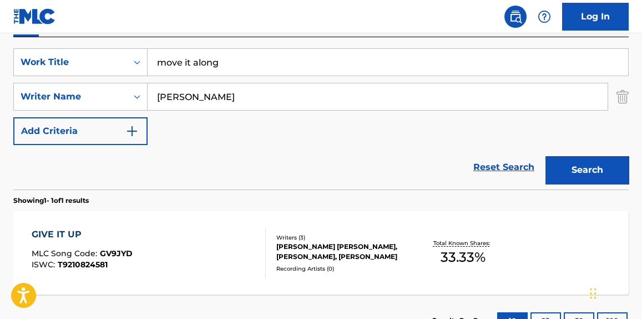
scroll to position [262, 0]
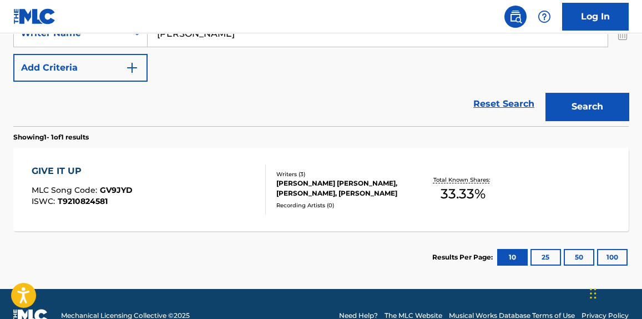
click at [200, 208] on div "GIVE IT UP MLC Song Code : GV9JYD ISWC : T9210824581" at bounding box center [149, 189] width 234 height 50
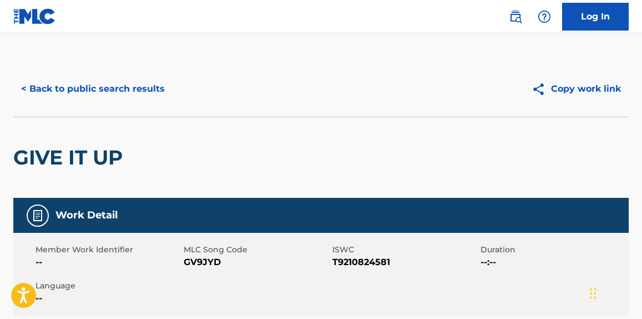
click at [128, 87] on button "< Back to public search results" at bounding box center [92, 89] width 159 height 28
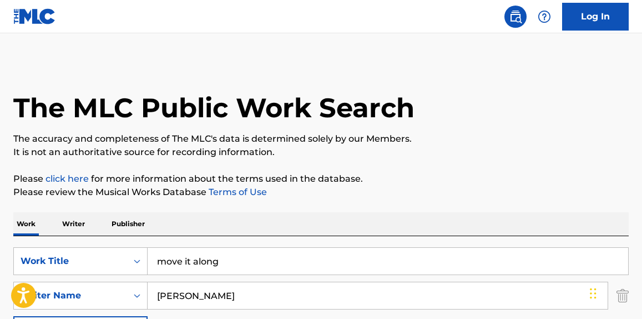
scroll to position [222, 0]
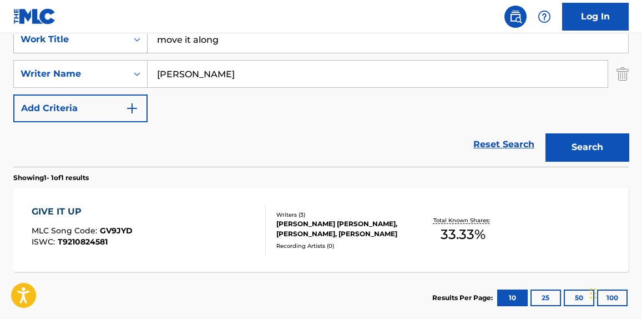
paste input "talk you through it"
drag, startPoint x: 296, startPoint y: 46, endPoint x: 124, endPoint y: 51, distance: 172.2
click at [124, 51] on div "SearchWithCriteria4b0299f2-c22b-49f6-9c05-3cf5a8255cab Work Title talk you thro…" at bounding box center [321, 40] width 616 height 28
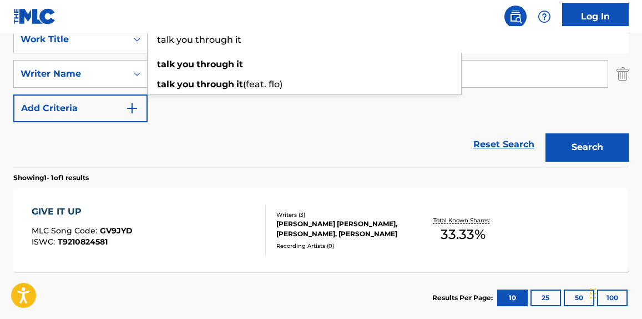
type input "talk you through it"
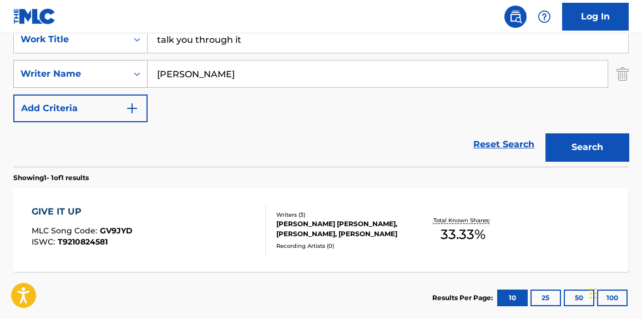
paste input "[PERSON_NAME]"
drag, startPoint x: 268, startPoint y: 82, endPoint x: 103, endPoint y: 83, distance: 165.4
click at [103, 83] on div "SearchWithCriteria6dd731f5-0854-4eee-8ca9-1d62111cdc20 Writer Name [PERSON_NAME]" at bounding box center [321, 74] width 616 height 28
type input "[PERSON_NAME]"
click at [600, 149] on button "Search" at bounding box center [587, 147] width 83 height 28
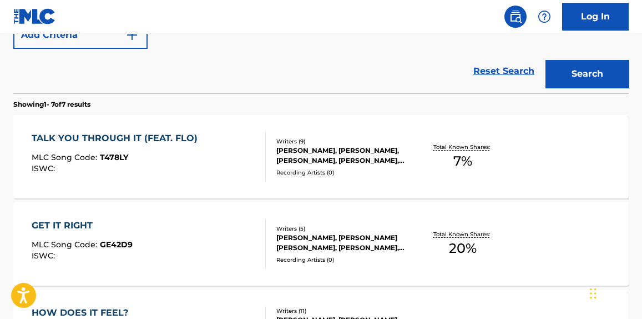
scroll to position [305, 0]
